Goal: Task Accomplishment & Management: Use online tool/utility

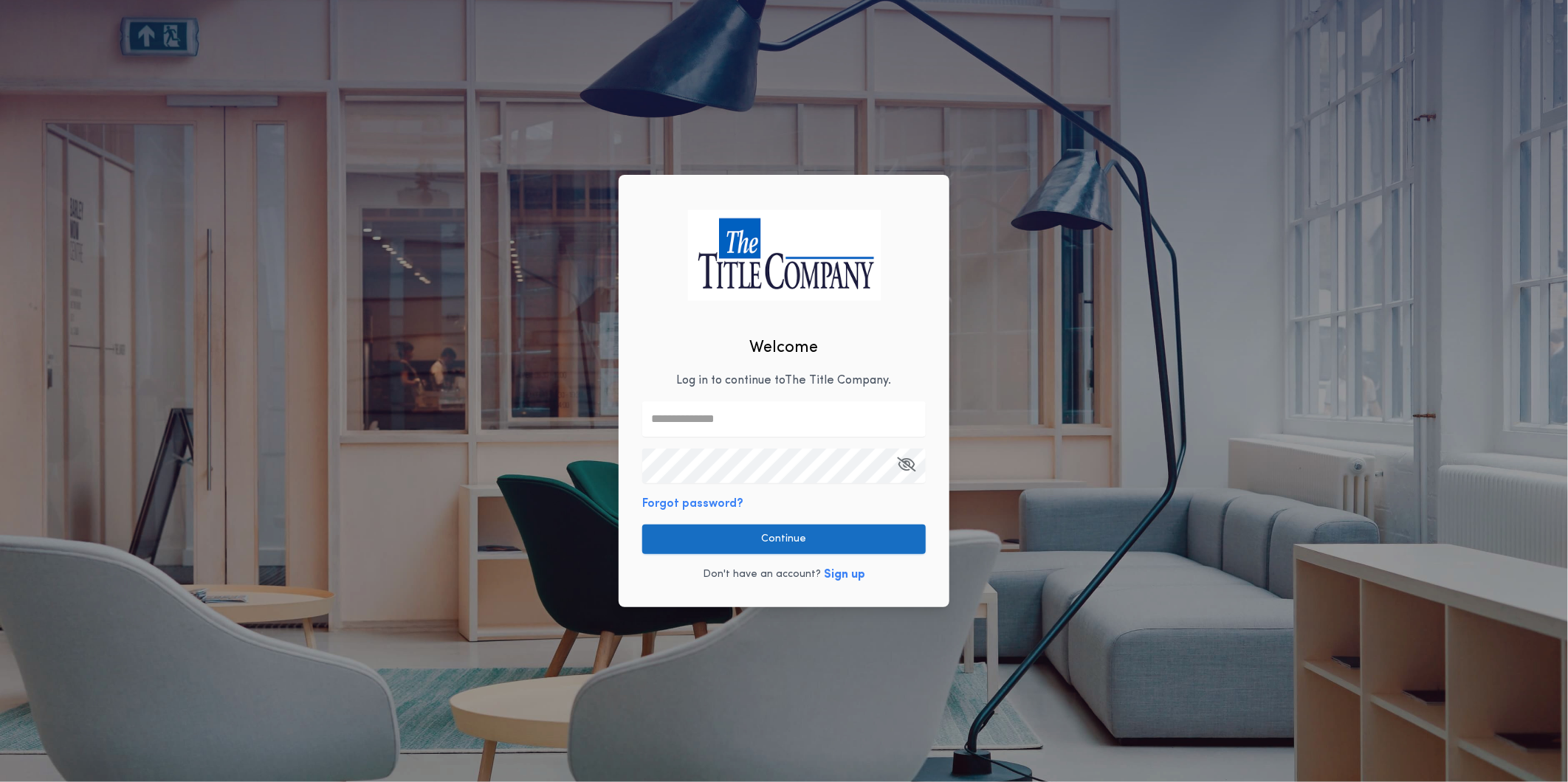
type input "**********"
click at [724, 543] on button "Continue" at bounding box center [784, 540] width 283 height 29
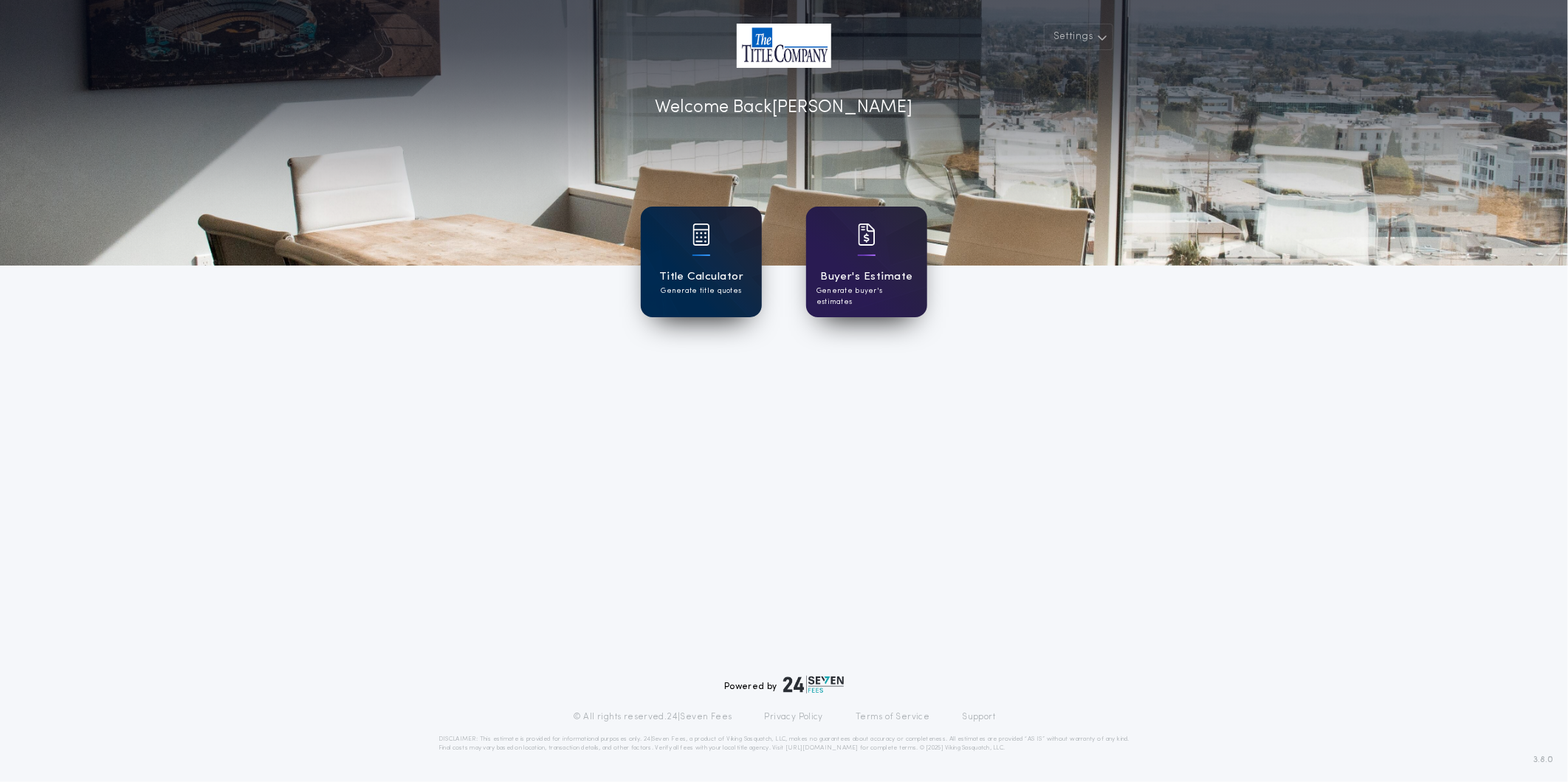
click at [733, 289] on p "Generate title quotes" at bounding box center [700, 292] width 80 height 11
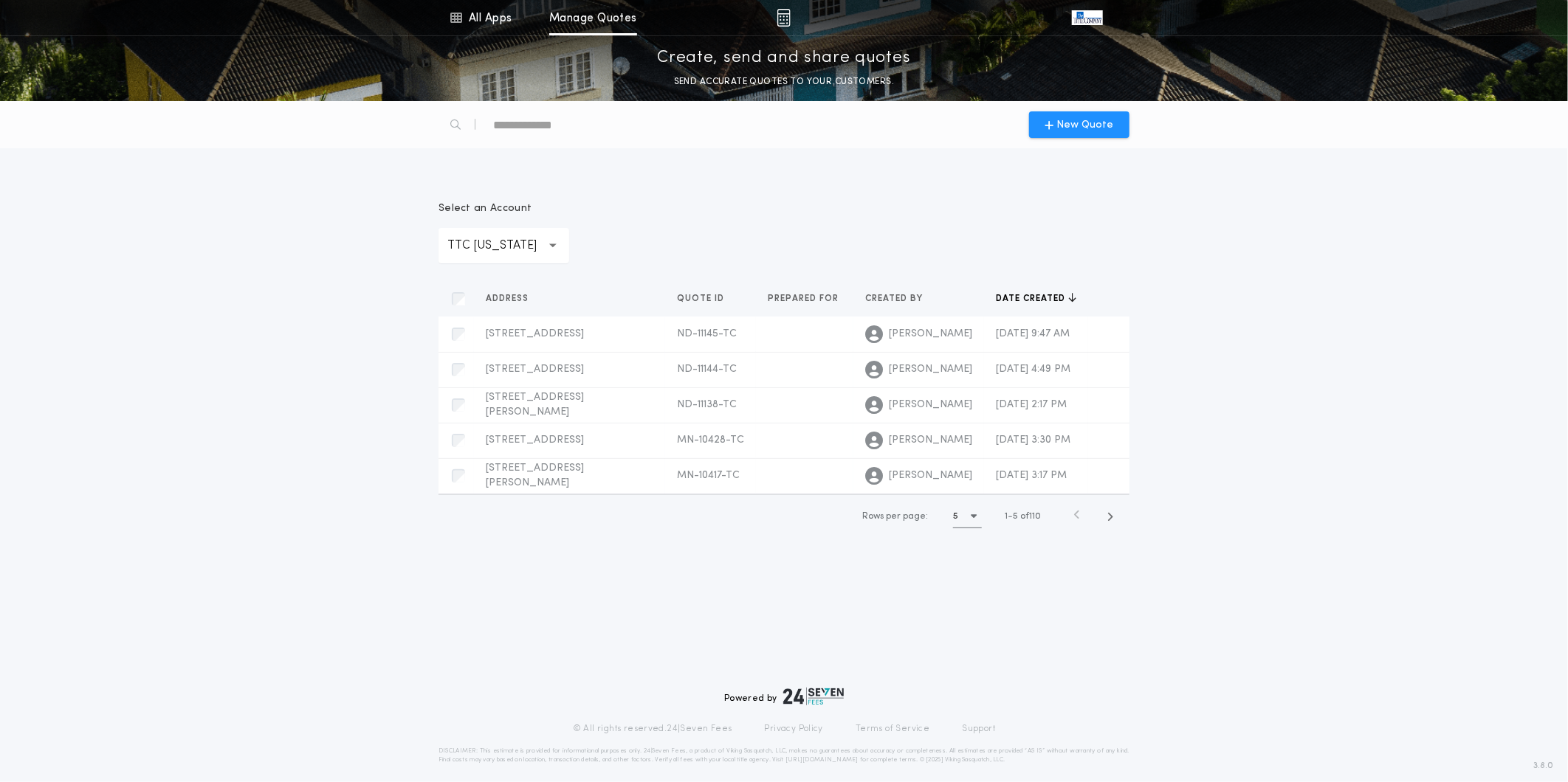
click at [1091, 104] on div "New Quote" at bounding box center [783, 124] width 709 height 47
click at [1086, 123] on span "New Quote" at bounding box center [1085, 124] width 57 height 16
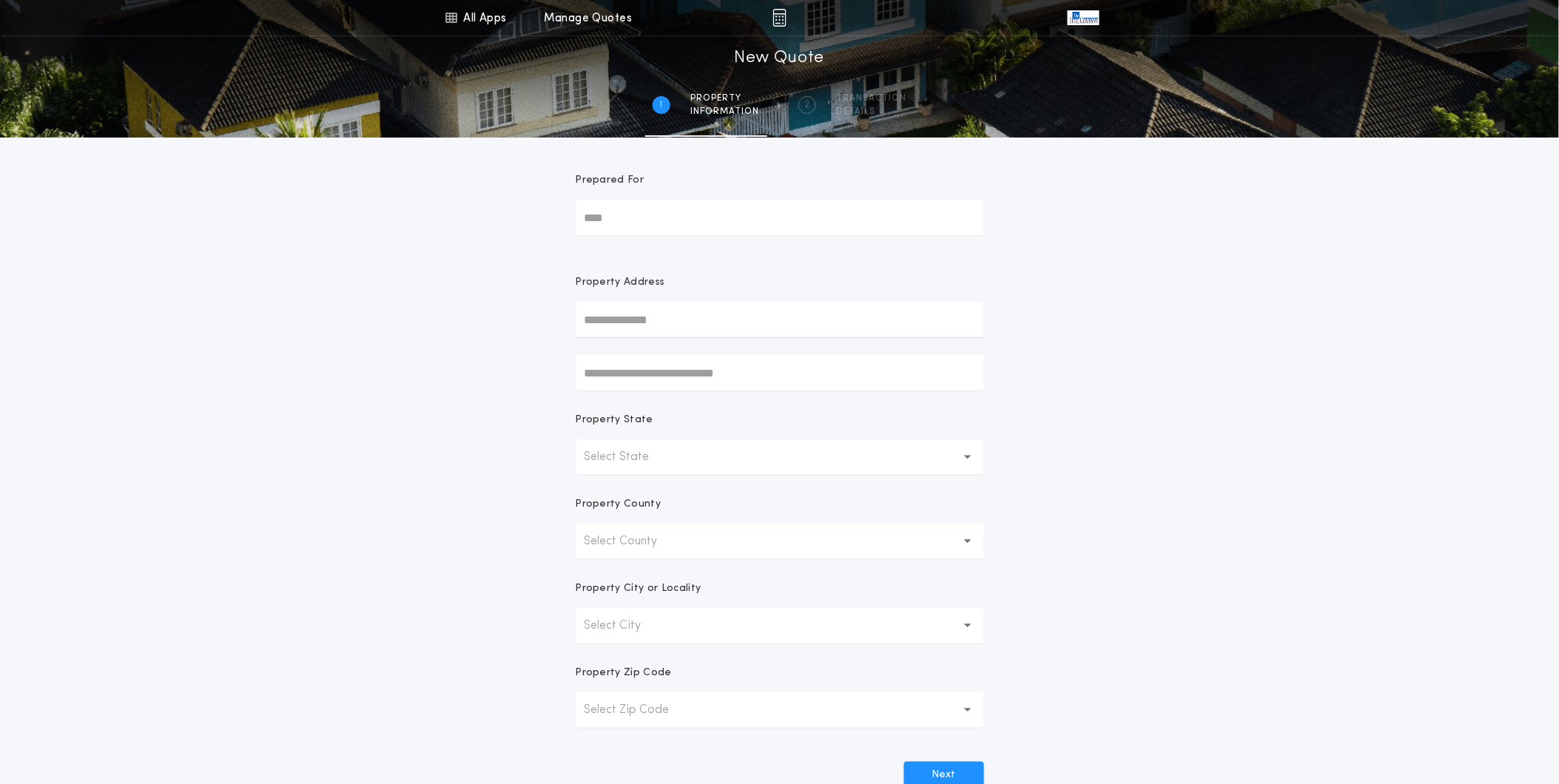
click at [677, 329] on input "text" at bounding box center [779, 319] width 408 height 35
click at [670, 354] on button "16688 [STREET_ADDRESS][PERSON_NAME]" at bounding box center [779, 349] width 408 height 22
type input "**********"
drag, startPoint x: 1221, startPoint y: 460, endPoint x: 1288, endPoint y: 477, distance: 69.1
click at [1221, 459] on div "**********" at bounding box center [779, 424] width 1559 height 847
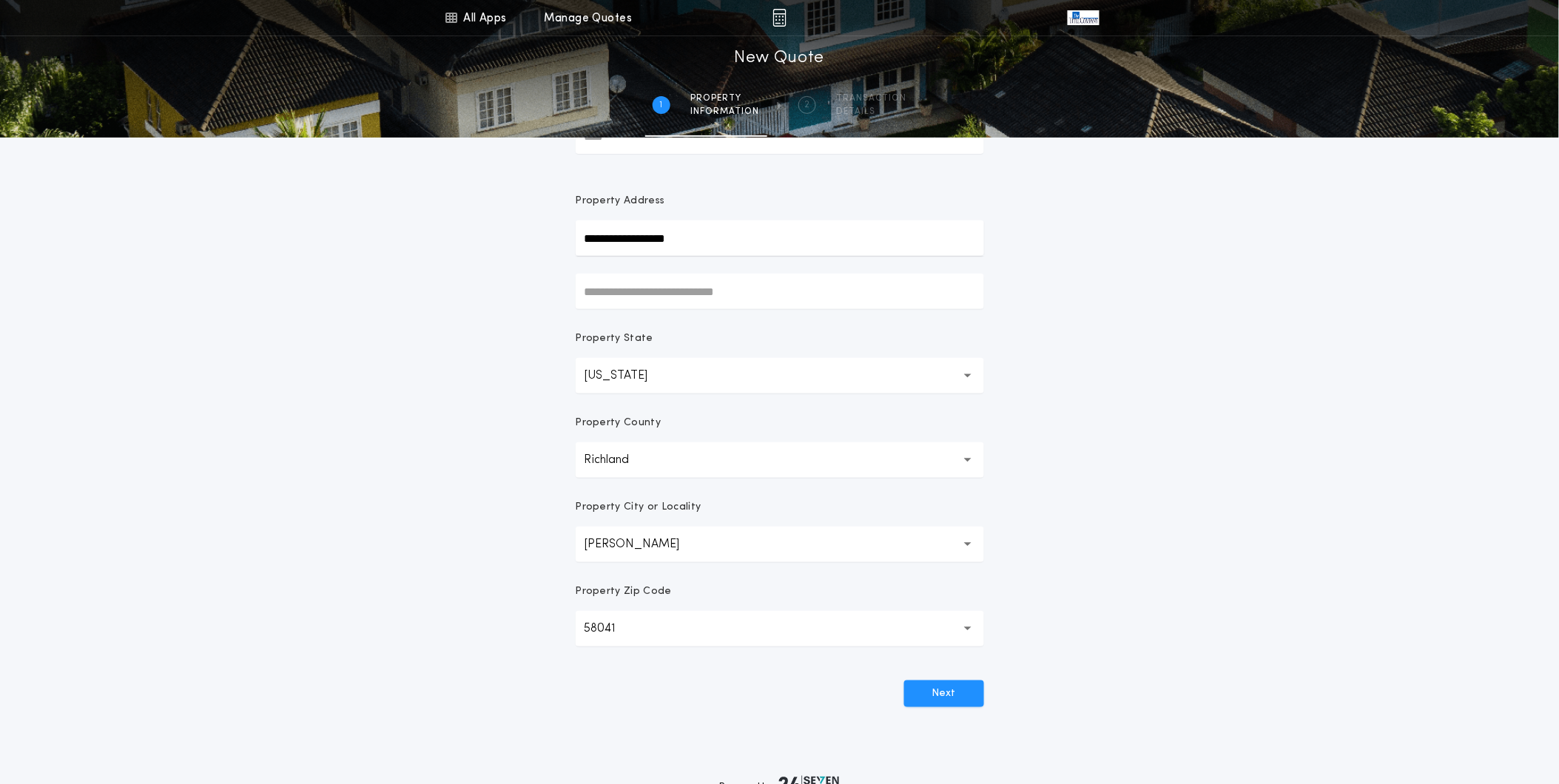
scroll to position [82, 0]
click at [952, 690] on button "Next" at bounding box center [943, 693] width 80 height 26
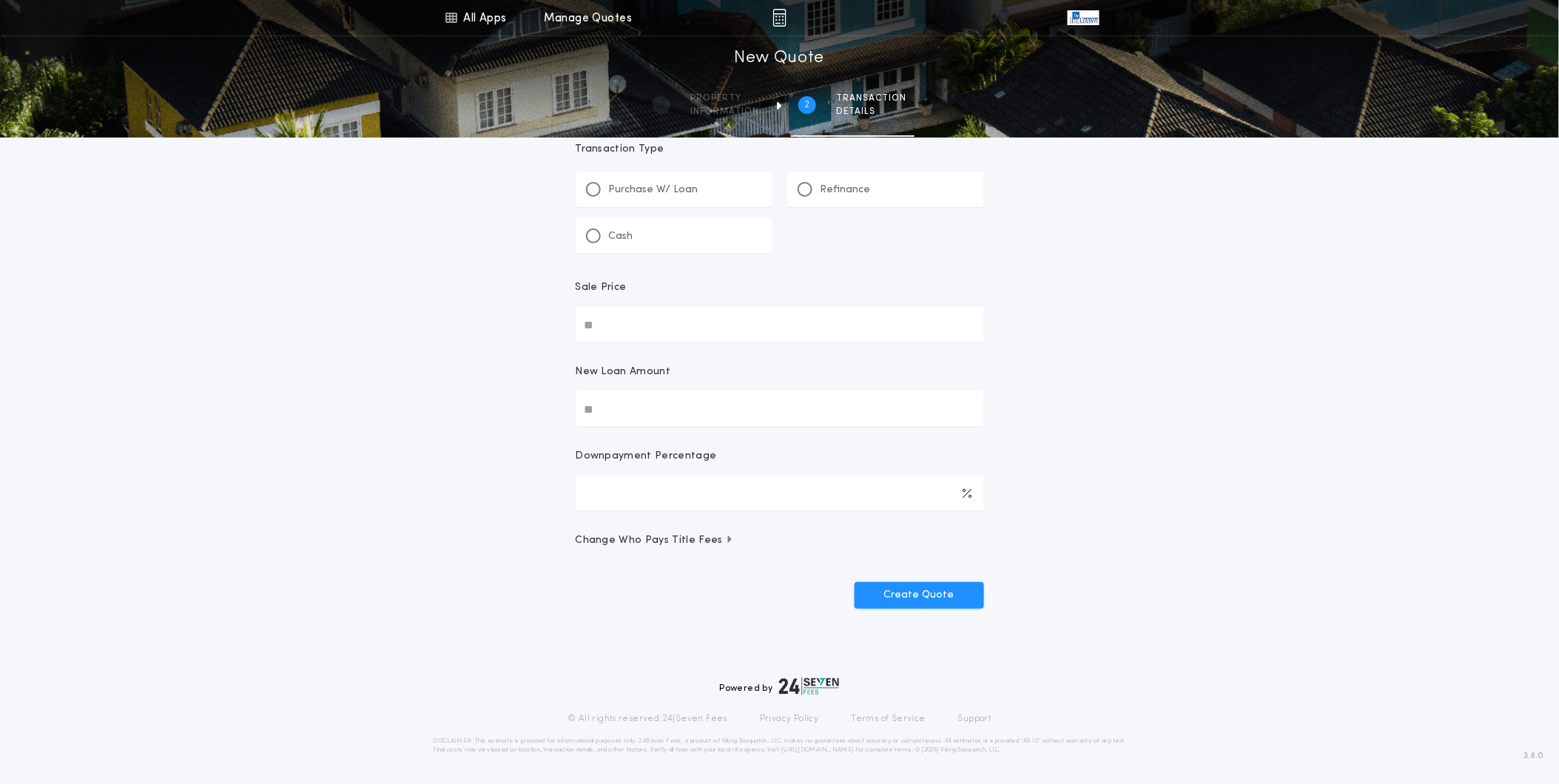
scroll to position [0, 0]
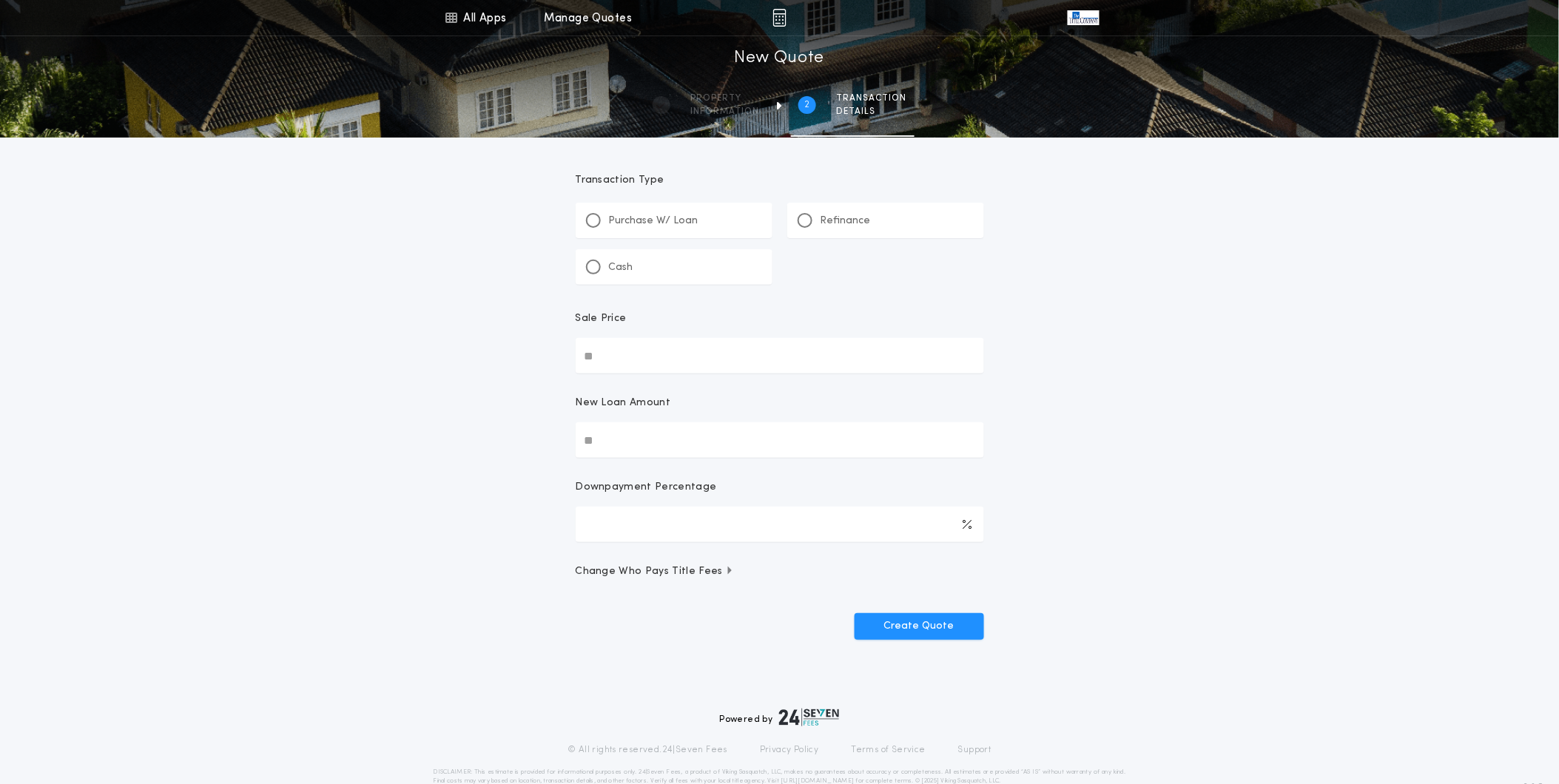
click at [807, 211] on div "Refinance" at bounding box center [886, 220] width 197 height 35
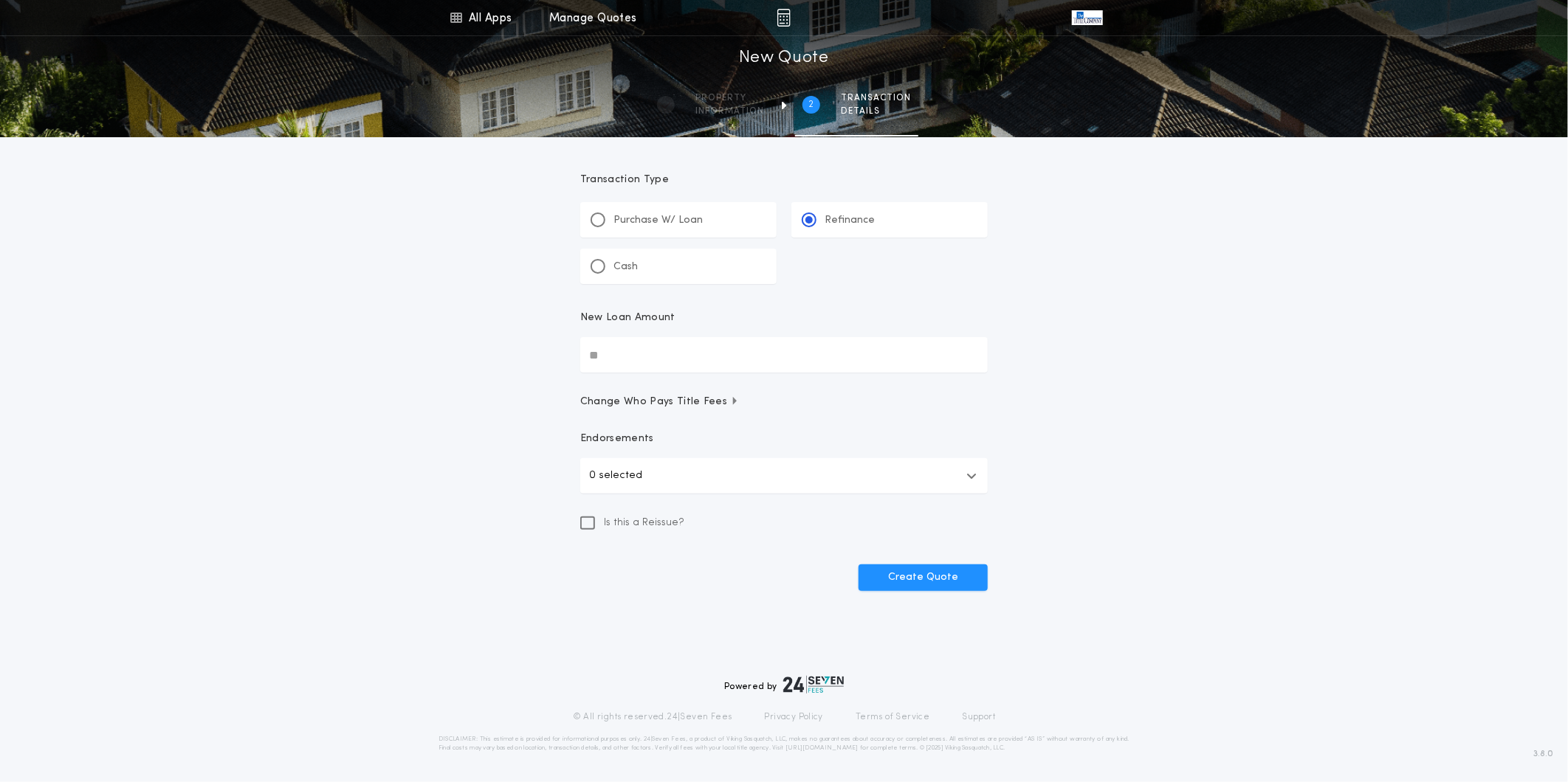
click at [805, 210] on div "Refinance" at bounding box center [890, 219] width 197 height 35
click at [739, 349] on input "New Loan Amount" at bounding box center [783, 355] width 407 height 35
type input "********"
click at [1122, 449] on div "All Apps Title Calculator Buyer's Estimate Menu All Apps Manage Quotes 2 /2 New…" at bounding box center [784, 323] width 1568 height 648
click at [977, 466] on button "0 selected" at bounding box center [783, 476] width 407 height 35
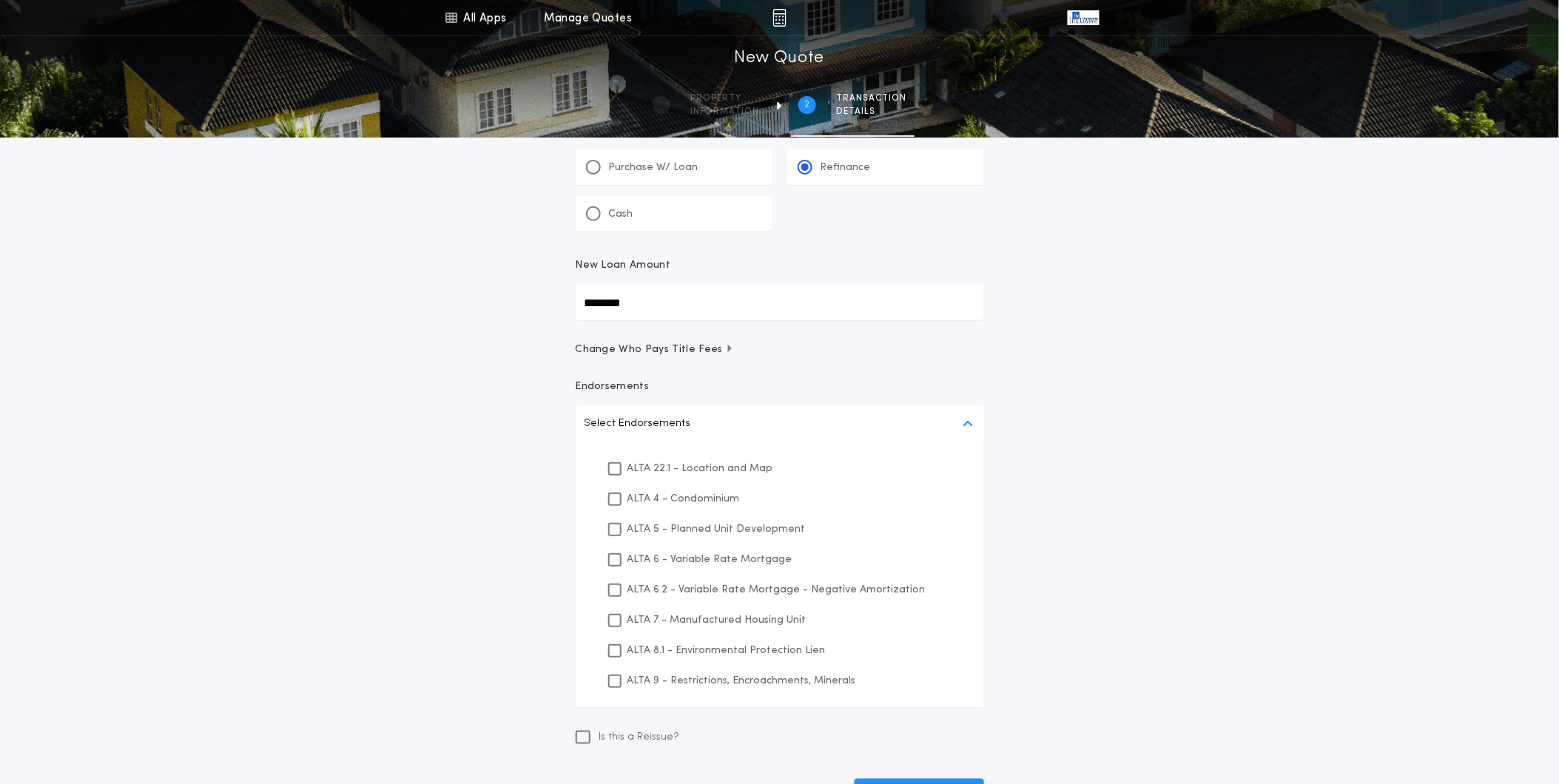
click at [734, 467] on p "ALTA 22.1 - Location and Map" at bounding box center [700, 468] width 146 height 16
click at [729, 649] on p "ALTA 8.1 - Environmental Protection Lien" at bounding box center [726, 649] width 198 height 16
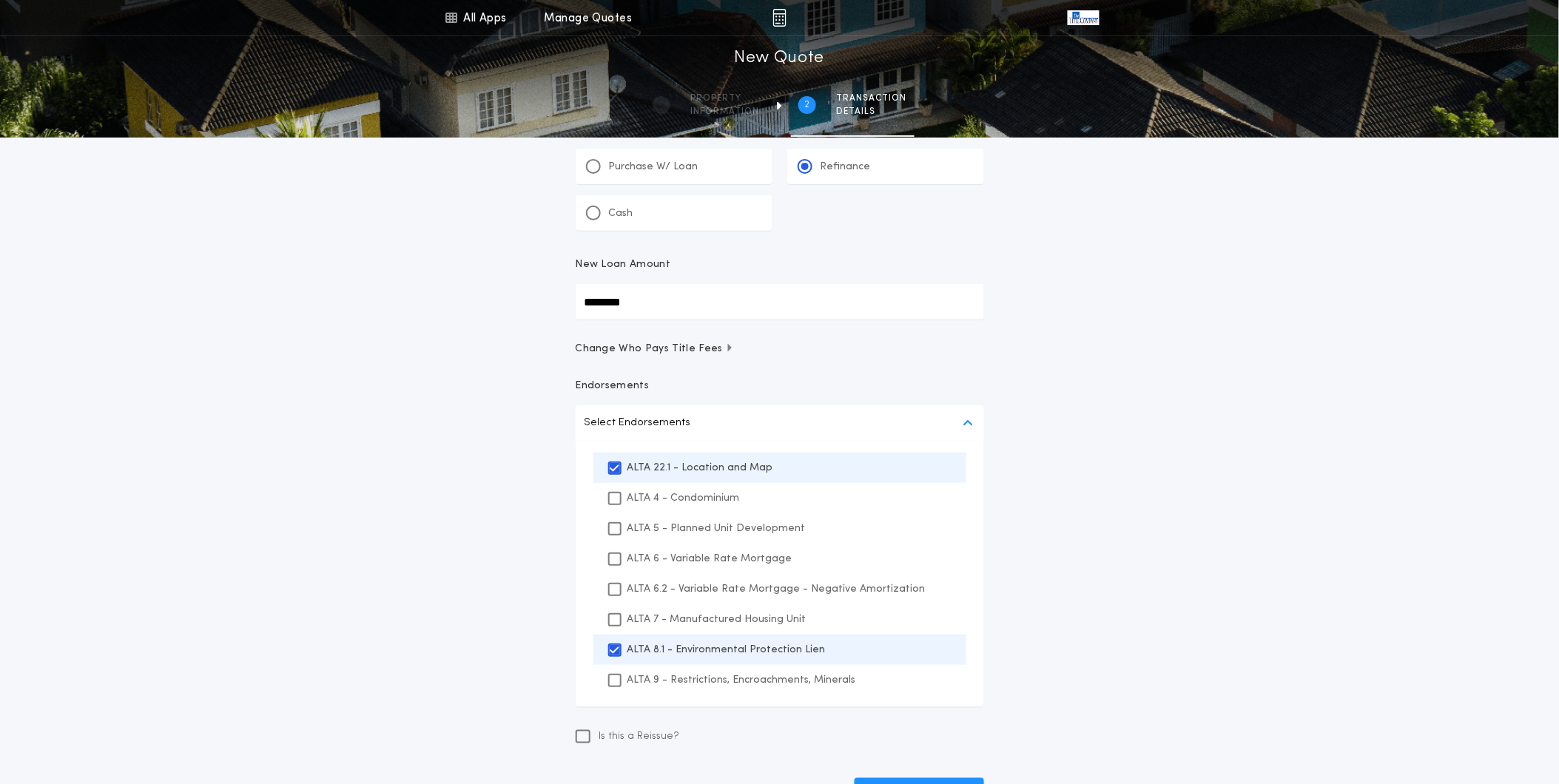
click at [722, 681] on p "ALTA 9 - Restrictions, Encroachments, Minerals" at bounding box center [741, 680] width 228 height 16
click at [1245, 656] on div "All Apps Title Calculator Buyer's Estimate Menu All Apps Manage Quotes 2 /2 New…" at bounding box center [779, 404] width 1559 height 916
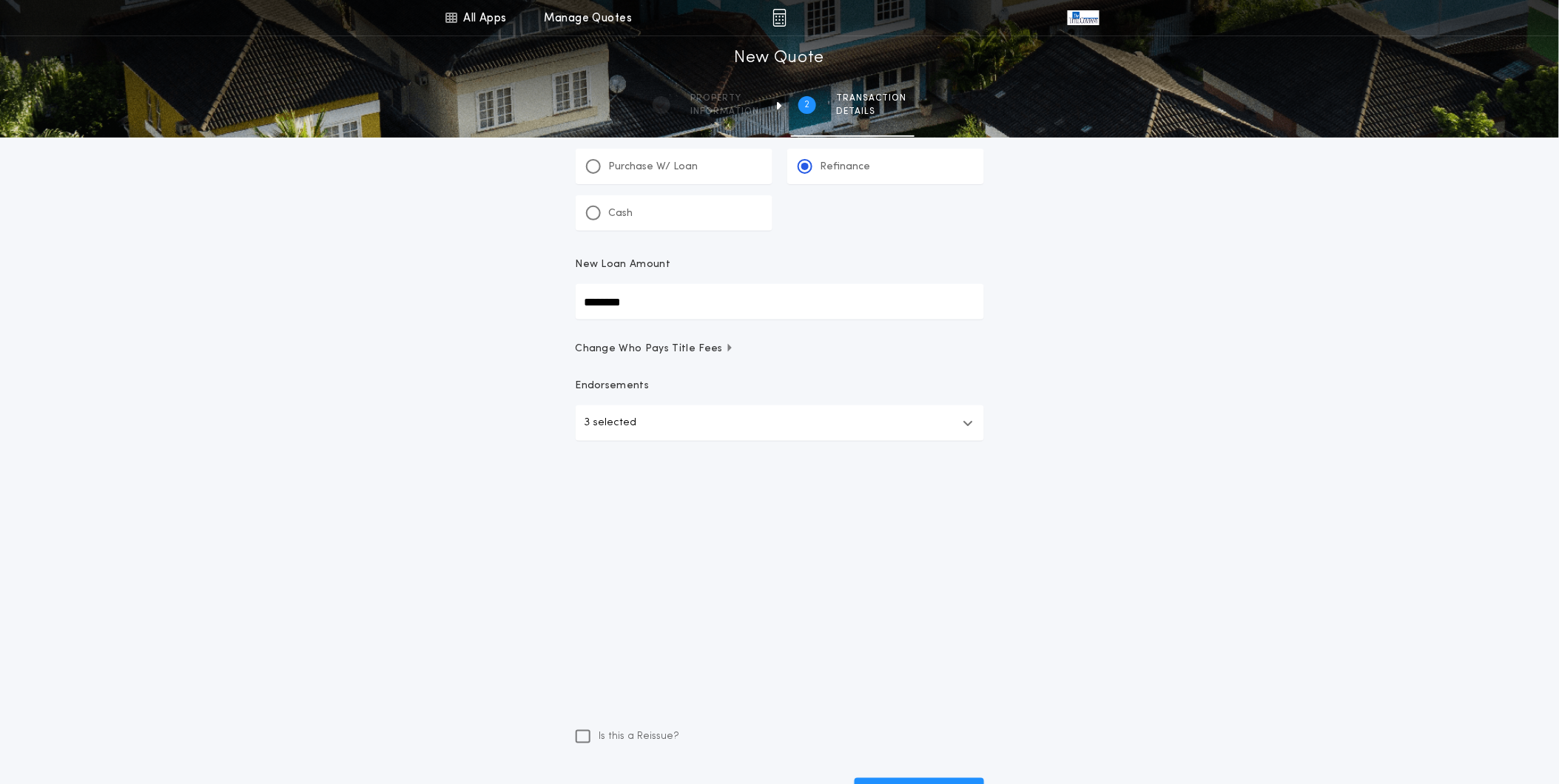
scroll to position [0, 0]
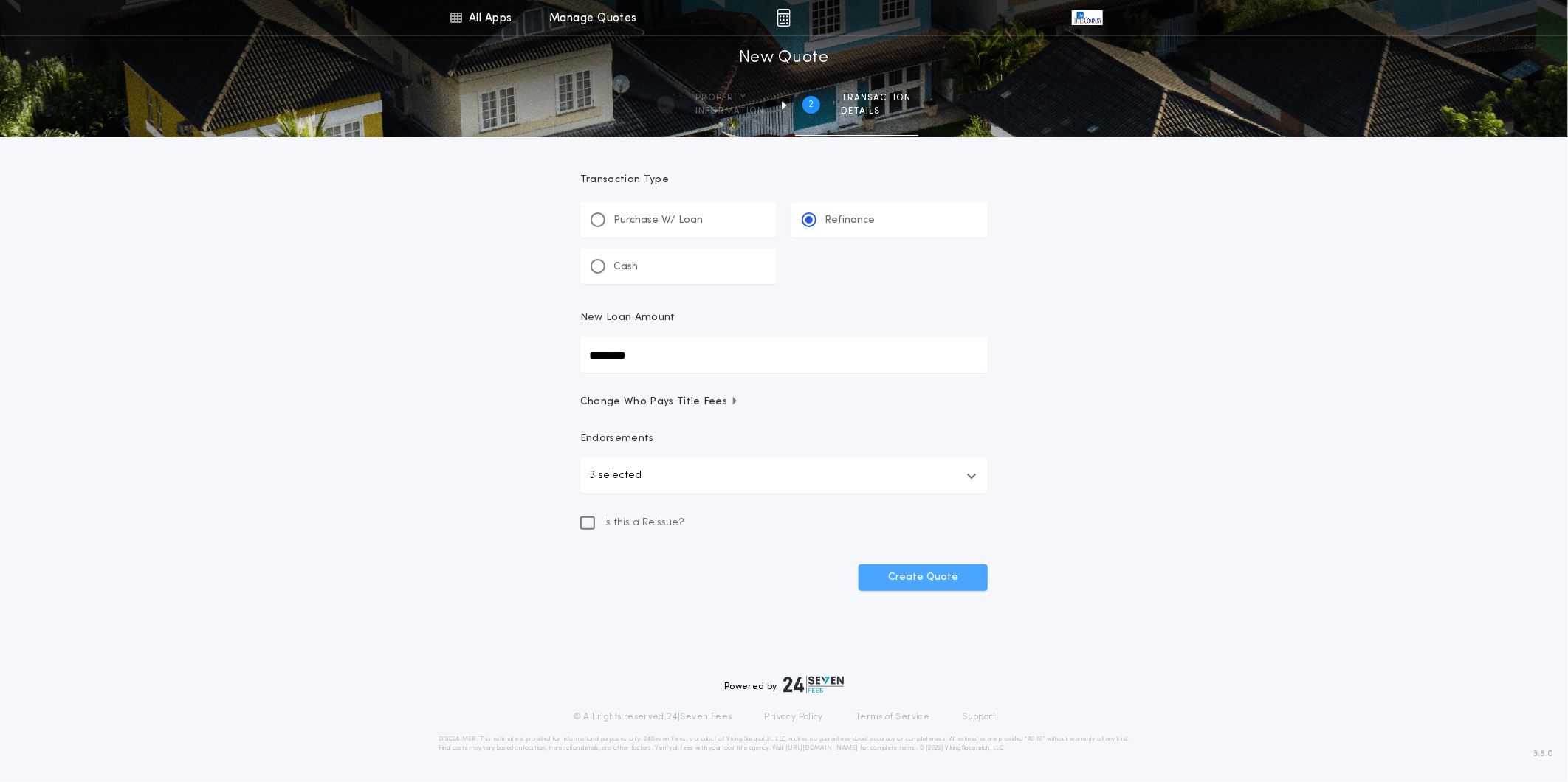
click at [954, 581] on button "Create Quote" at bounding box center [923, 577] width 129 height 26
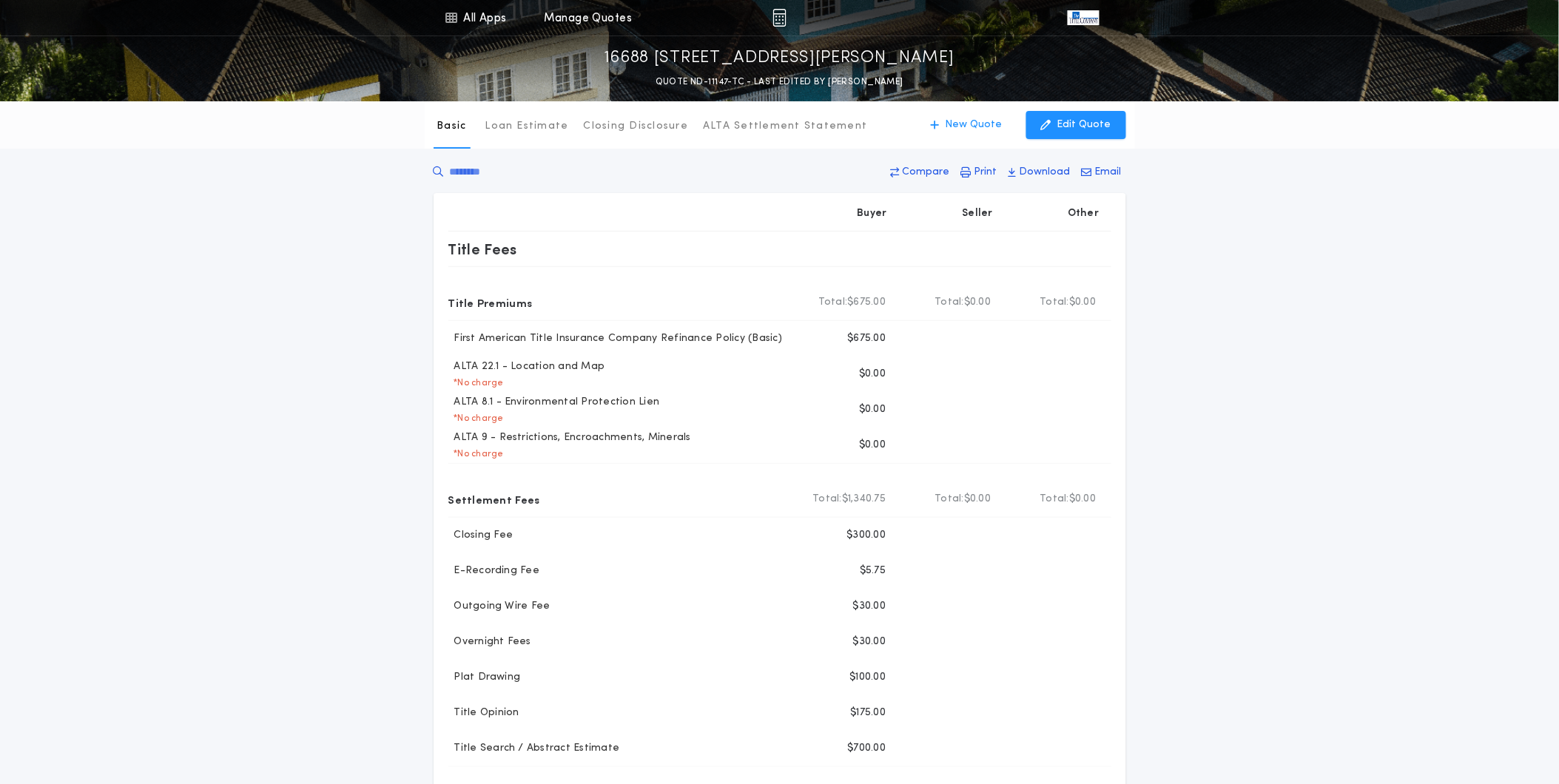
click at [172, 437] on div "Basic Loan Estimate Closing Disclosure ALTA Settlement Statement Basic New Quot…" at bounding box center [779, 578] width 1559 height 955
click at [980, 172] on p "Print" at bounding box center [986, 172] width 23 height 15
